Goal: Check status: Check status

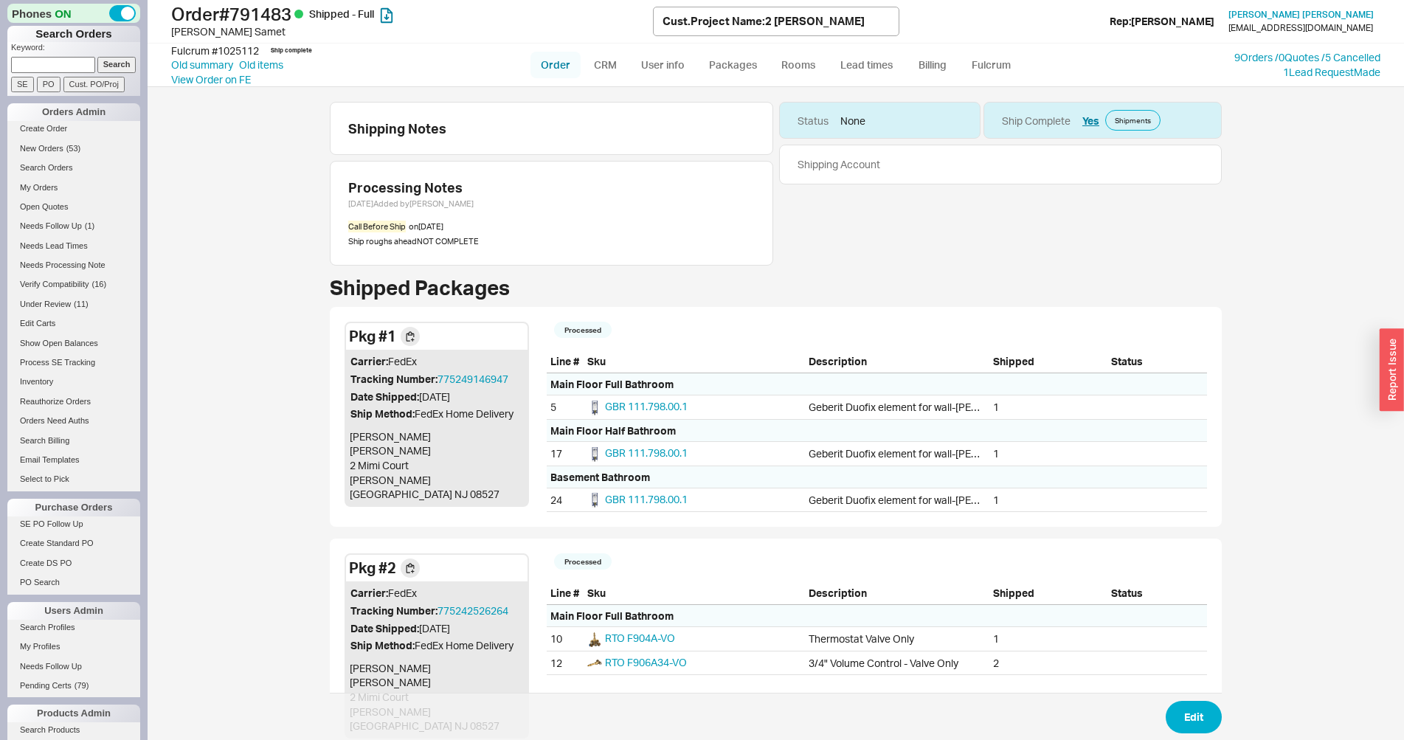
click at [565, 63] on link "Order" at bounding box center [555, 65] width 50 height 27
